Goal: Task Accomplishment & Management: Use online tool/utility

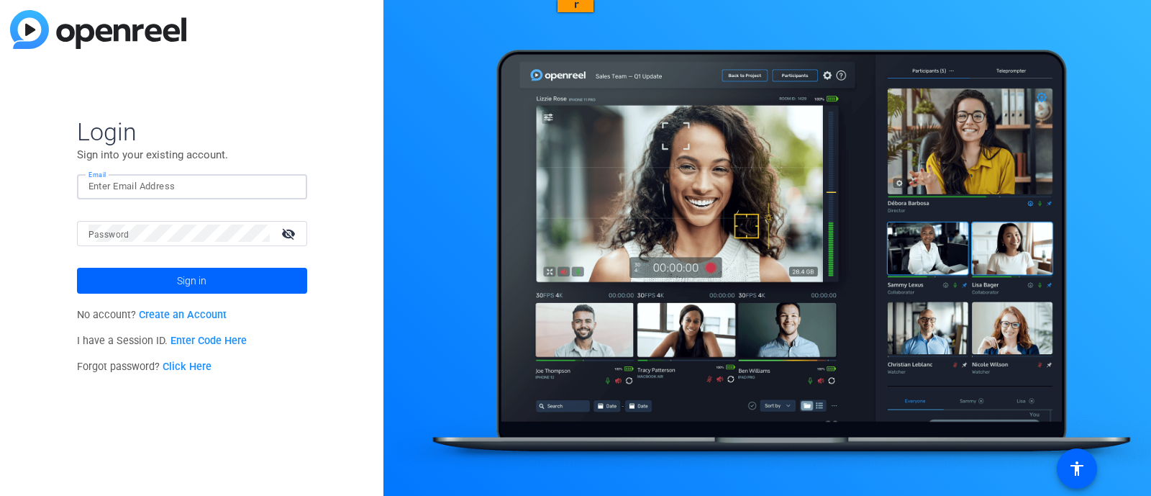
click at [191, 192] on input "Email" at bounding box center [192, 186] width 207 height 17
type input "[EMAIL_ADDRESS][DOMAIN_NAME]"
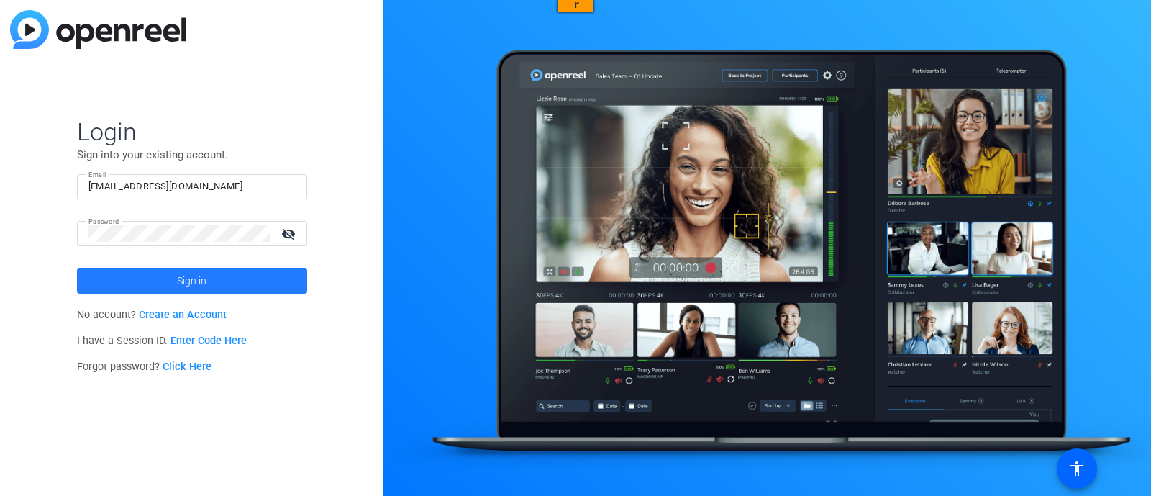
click at [191, 273] on span "Sign in" at bounding box center [192, 281] width 30 height 36
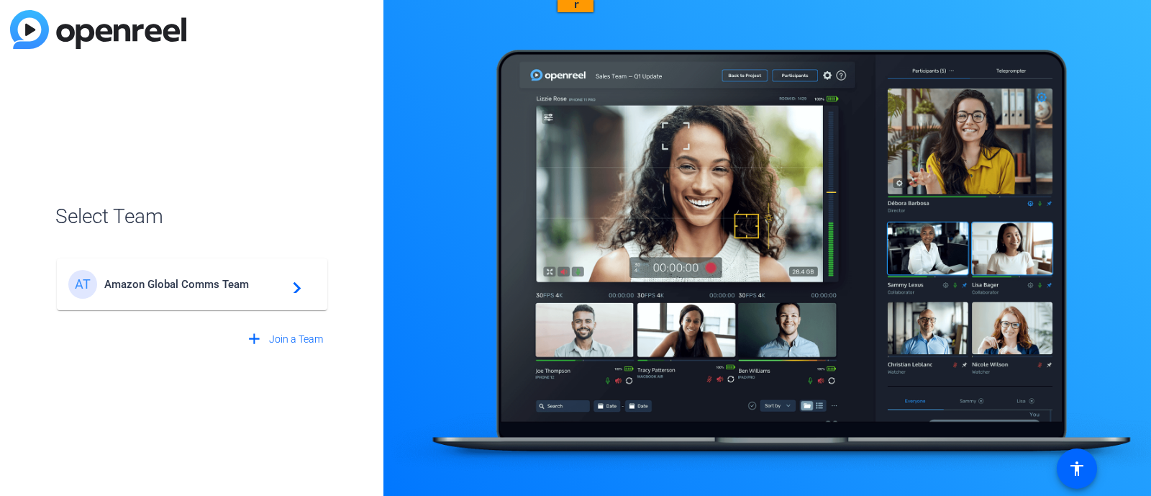
click at [299, 289] on mat-icon "navigate_next" at bounding box center [292, 284] width 17 height 17
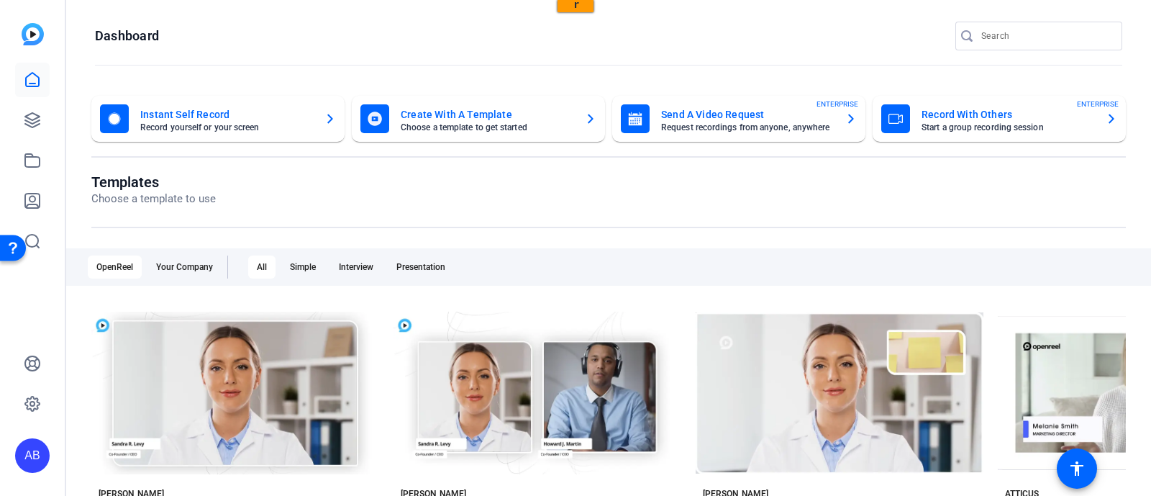
click at [835, 114] on div "Send A Video Request Request recordings from anyone, anywhere ENTERPRISE" at bounding box center [739, 118] width 236 height 29
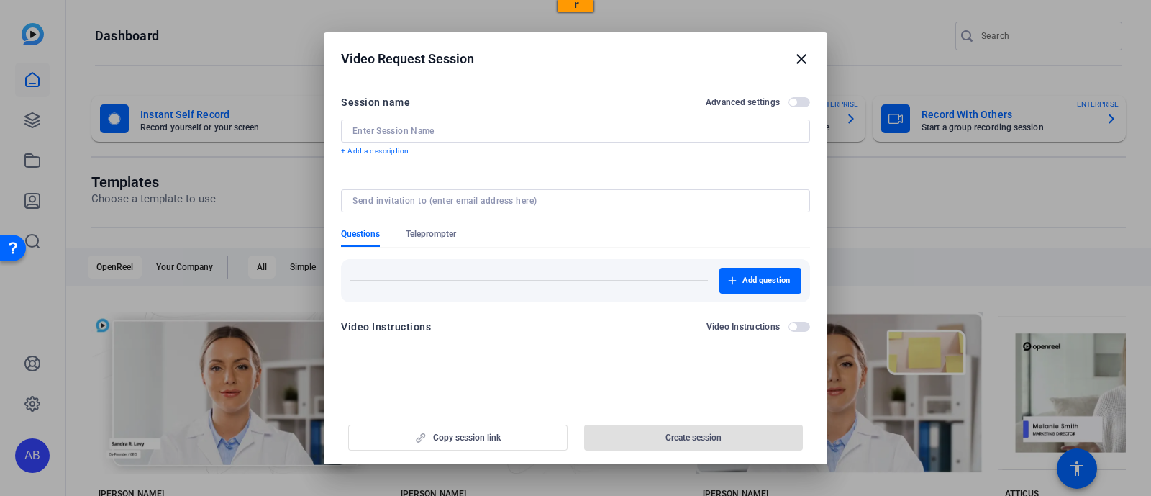
click at [389, 133] on input at bounding box center [576, 131] width 446 height 12
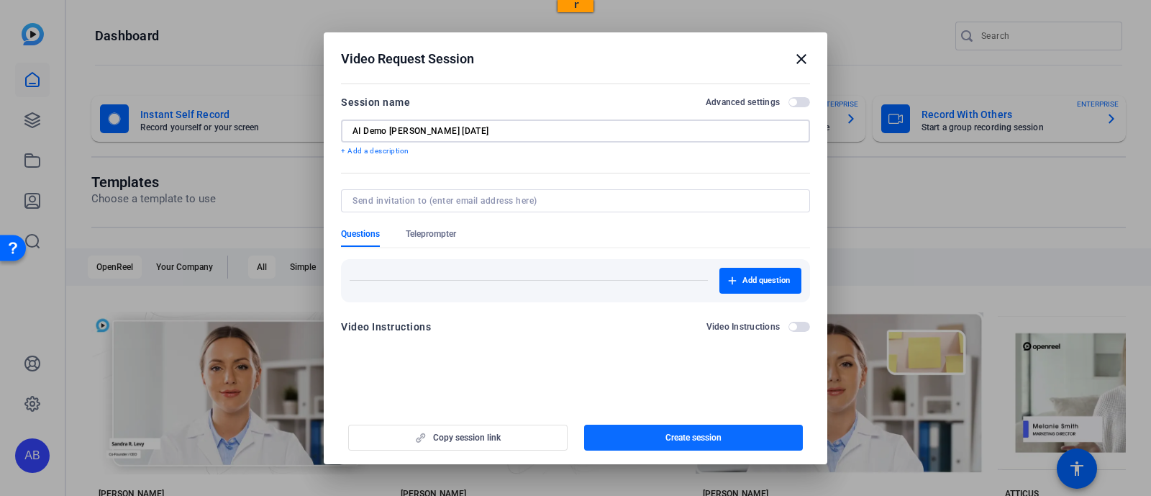
type input "AI Demo [PERSON_NAME] [DATE]"
click at [615, 436] on span "button" at bounding box center [693, 437] width 219 height 35
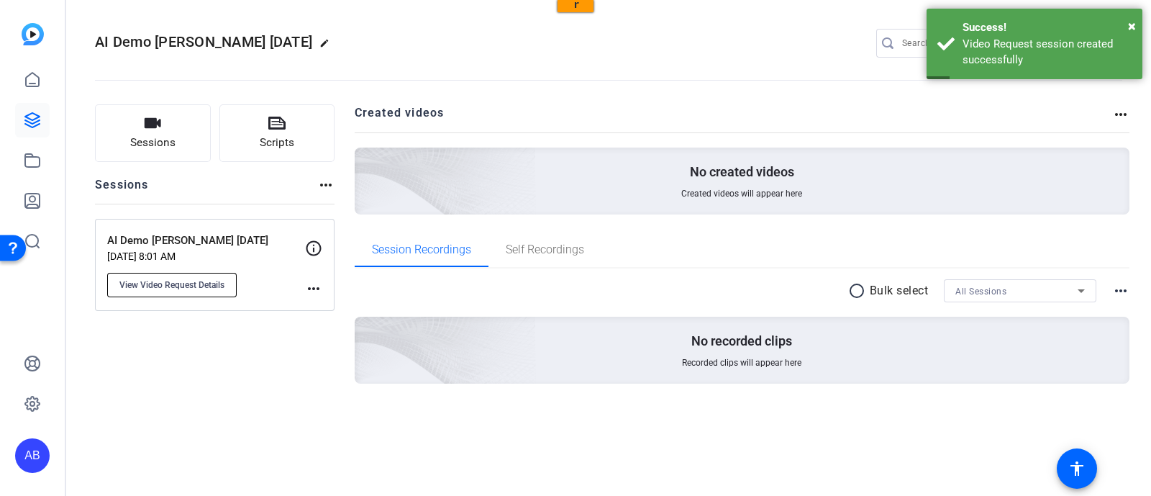
click at [200, 291] on button "View Video Request Details" at bounding box center [172, 285] width 130 height 24
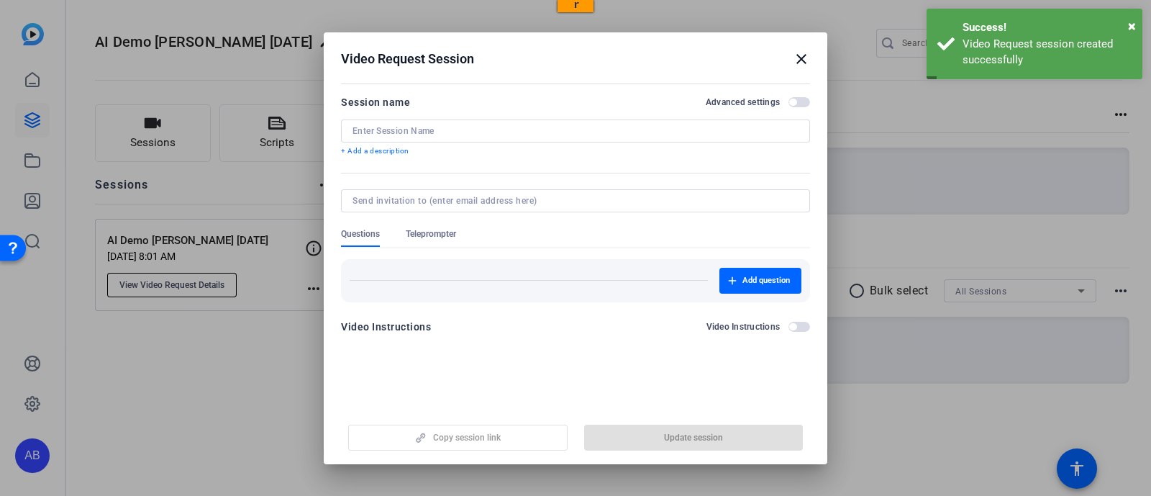
type input "AI Demo [PERSON_NAME] [DATE]"
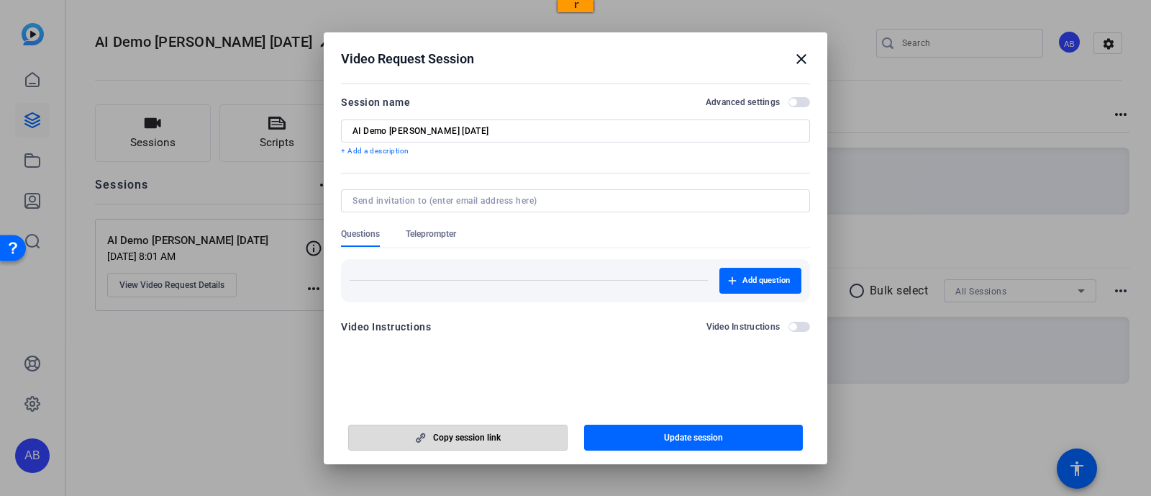
click at [410, 443] on span "button" at bounding box center [458, 437] width 218 height 35
click at [803, 65] on mat-icon "close" at bounding box center [801, 58] width 17 height 17
